Goal: Information Seeking & Learning: Learn about a topic

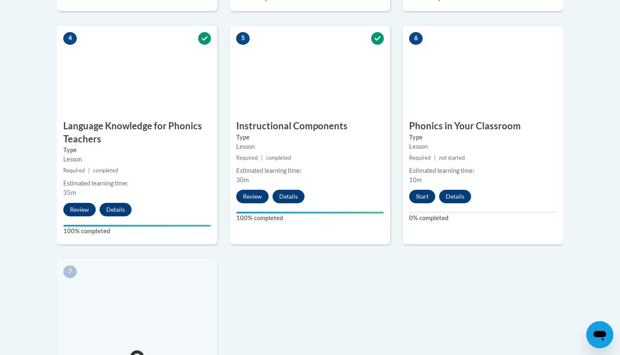
scroll to position [478, 0]
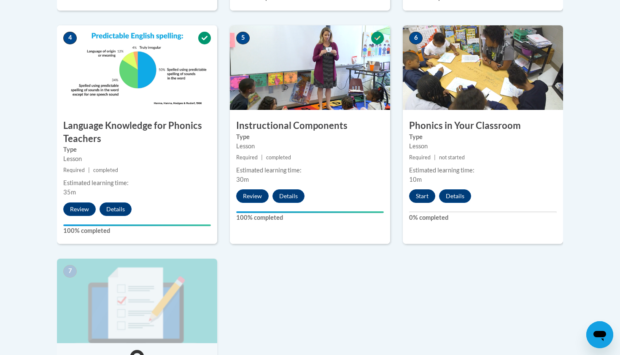
click at [415, 193] on button "Start" at bounding box center [422, 196] width 26 height 14
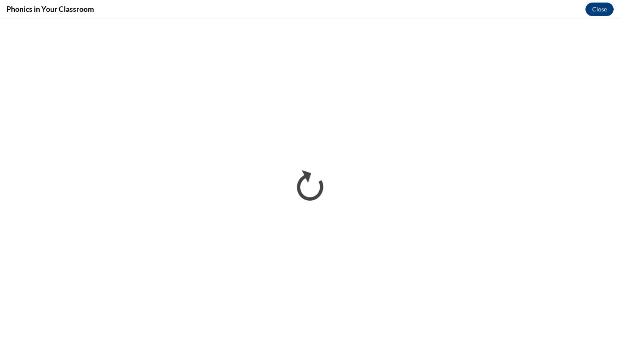
scroll to position [0, 0]
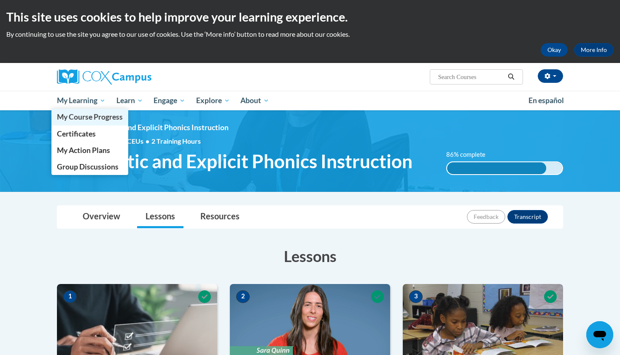
click at [79, 111] on link "My Course Progress" at bounding box center [89, 116] width 77 height 16
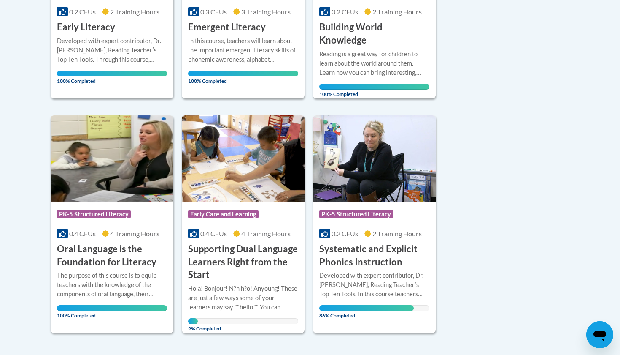
scroll to position [621, 0]
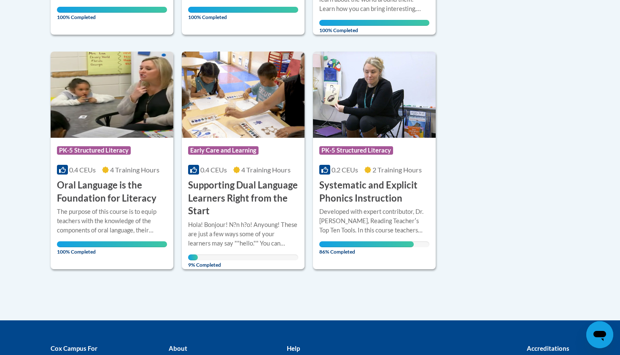
click at [263, 207] on h3 "Supporting Dual Language Learners Right from the Start" at bounding box center [243, 198] width 110 height 39
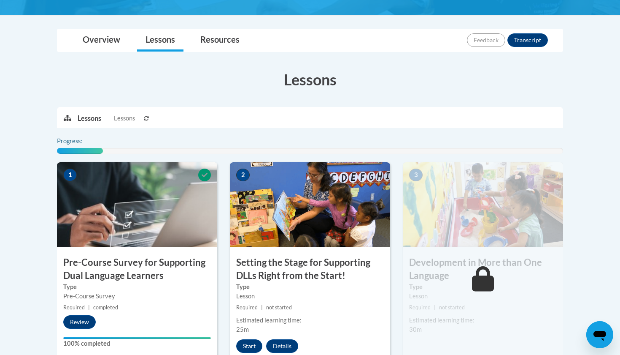
scroll to position [196, 0]
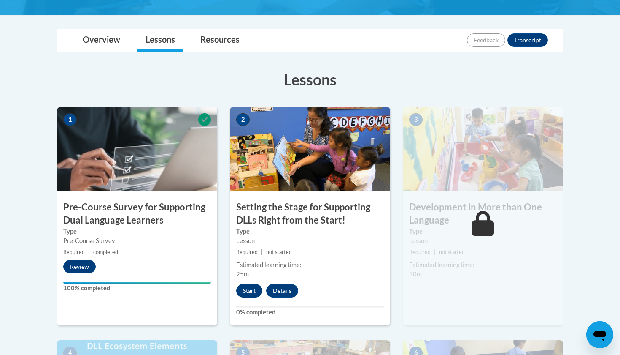
click at [253, 289] on button "Start" at bounding box center [249, 291] width 26 height 14
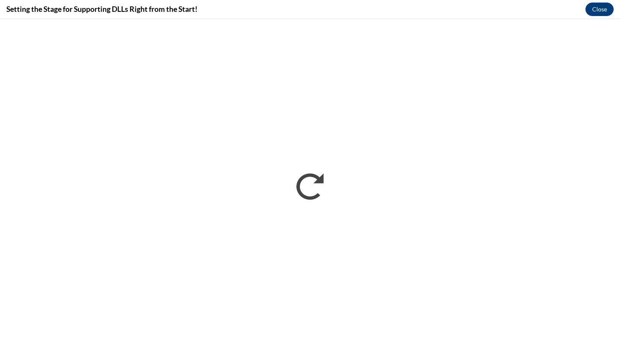
scroll to position [0, 0]
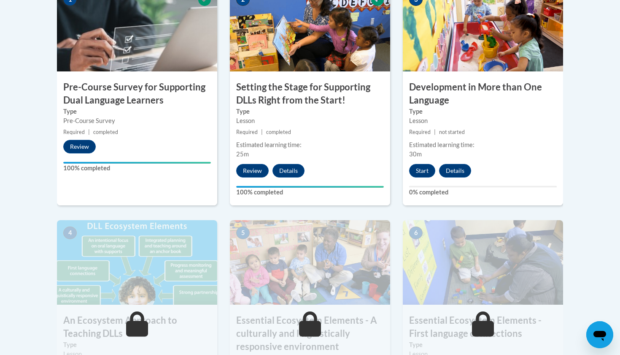
scroll to position [317, 0]
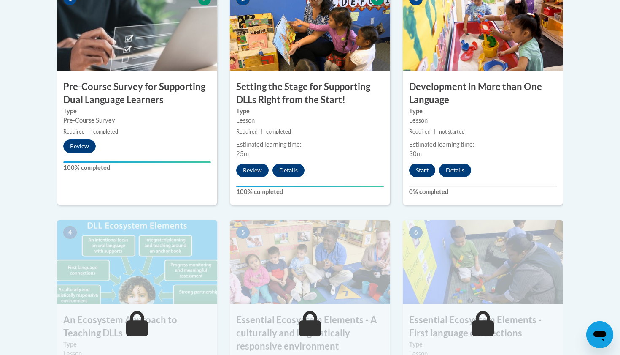
click at [427, 167] on button "Start" at bounding box center [422, 170] width 26 height 14
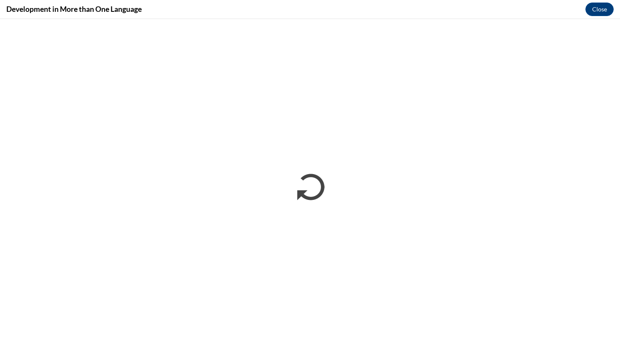
scroll to position [0, 0]
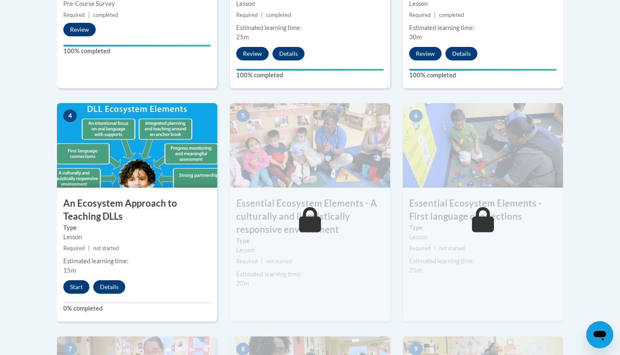
scroll to position [447, 0]
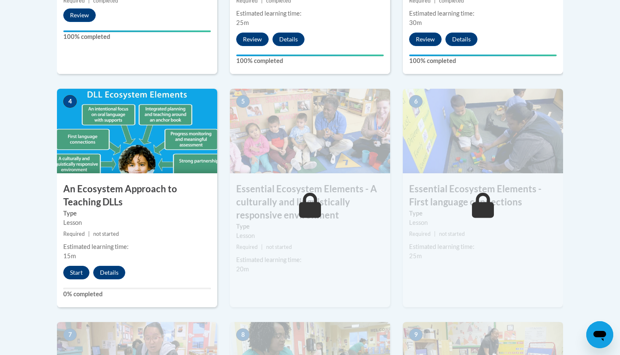
click at [75, 272] on button "Start" at bounding box center [76, 272] width 26 height 14
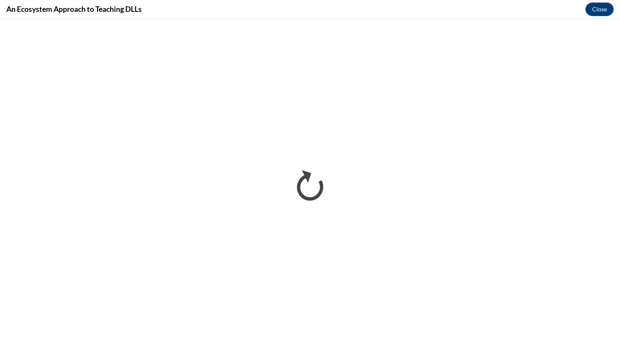
scroll to position [0, 0]
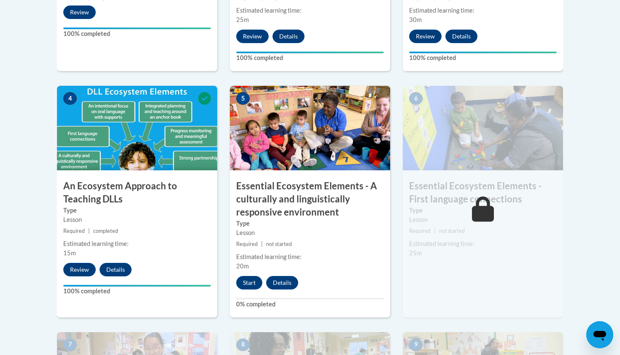
scroll to position [478, 0]
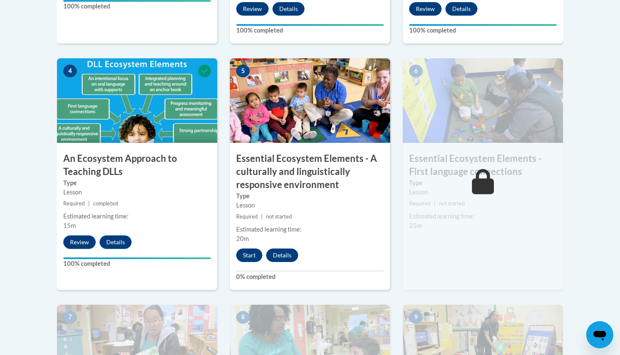
click at [254, 248] on button "Start" at bounding box center [249, 255] width 26 height 14
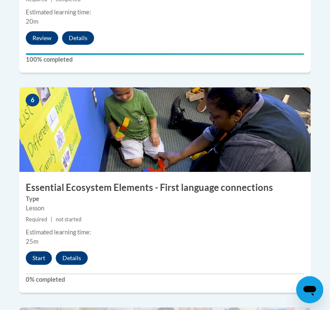
scroll to position [1483, 0]
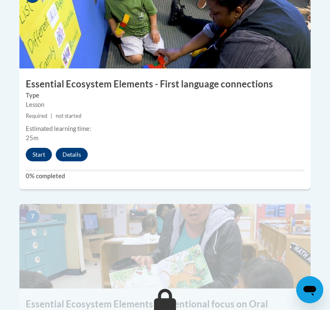
click at [33, 148] on button "Start" at bounding box center [39, 155] width 26 height 14
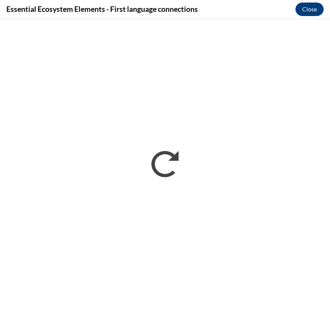
scroll to position [1018, 0]
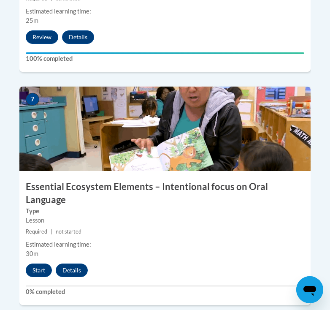
scroll to position [1697, 0]
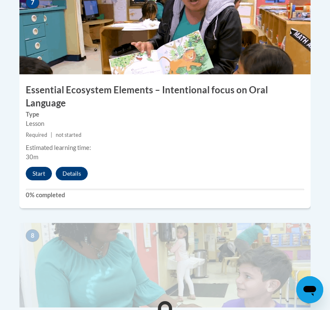
click at [35, 167] on button "Start" at bounding box center [39, 174] width 26 height 14
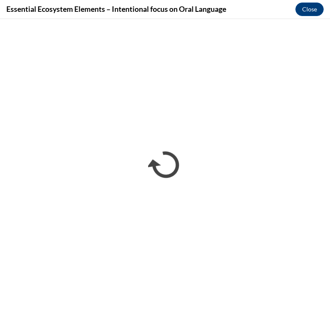
scroll to position [0, 0]
